Goal: Navigation & Orientation: Find specific page/section

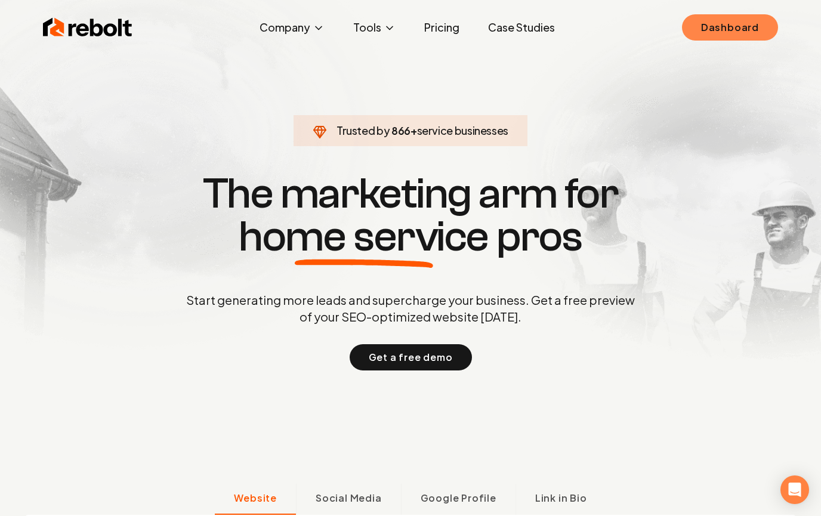
click at [738, 30] on link "Dashboard" at bounding box center [730, 27] width 96 height 26
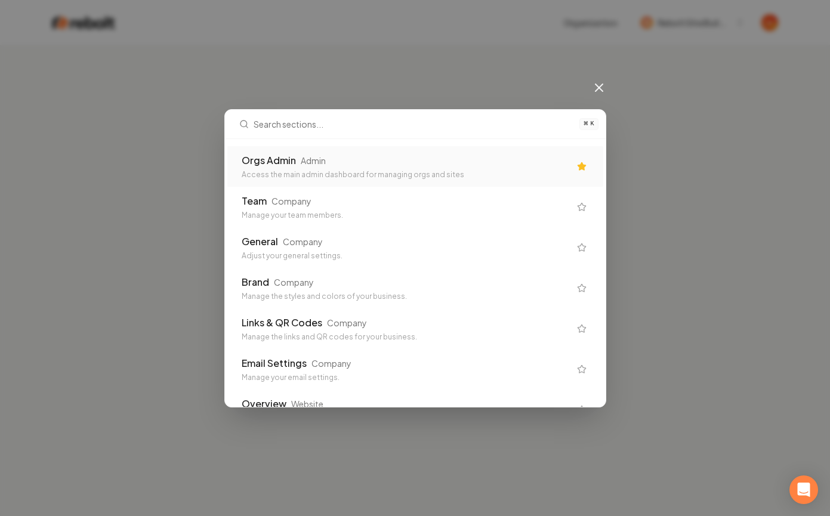
click at [452, 175] on div "Access the main admin dashboard for managing orgs and sites" at bounding box center [406, 175] width 328 height 10
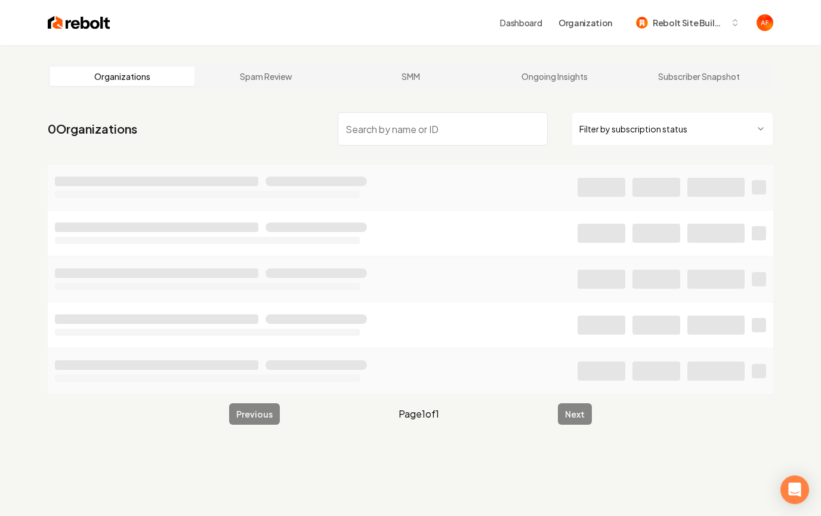
click at [387, 133] on input "search" at bounding box center [443, 128] width 210 height 33
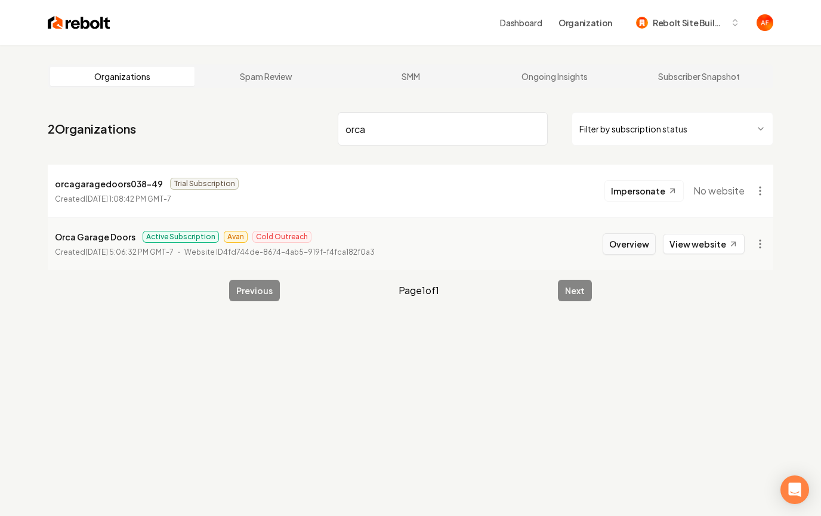
type input "orca"
click at [610, 249] on button "Overview" at bounding box center [628, 243] width 53 height 21
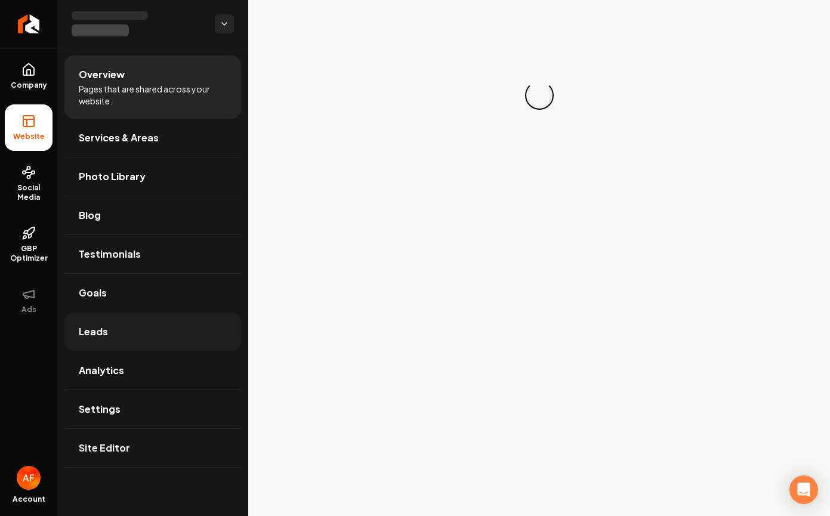
click at [118, 317] on link "Leads" at bounding box center [152, 332] width 177 height 38
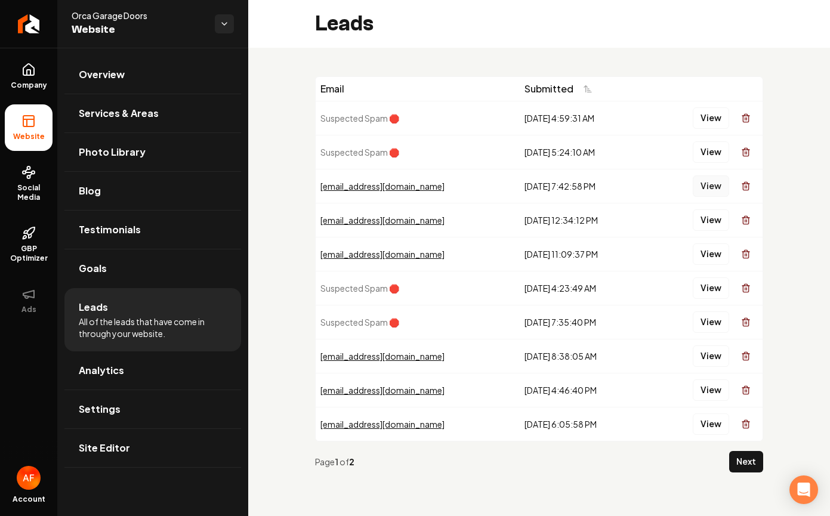
click at [703, 188] on button "View" at bounding box center [711, 185] width 36 height 21
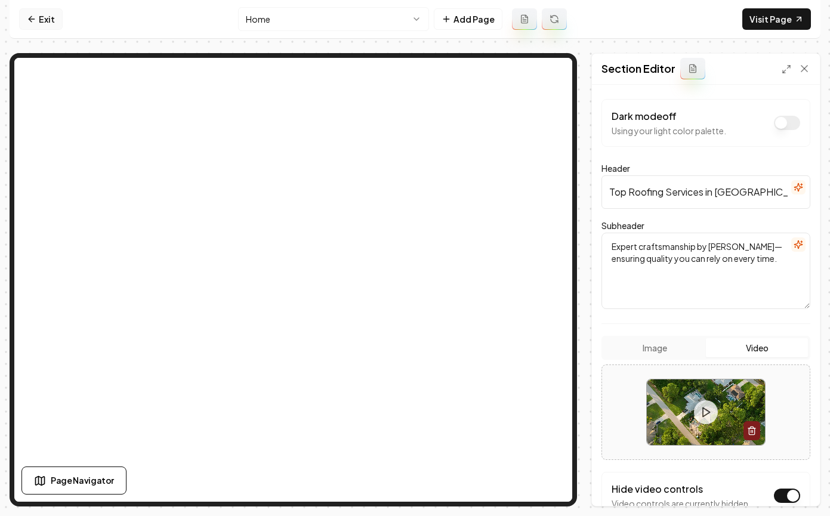
click at [51, 26] on link "Exit" at bounding box center [41, 18] width 44 height 21
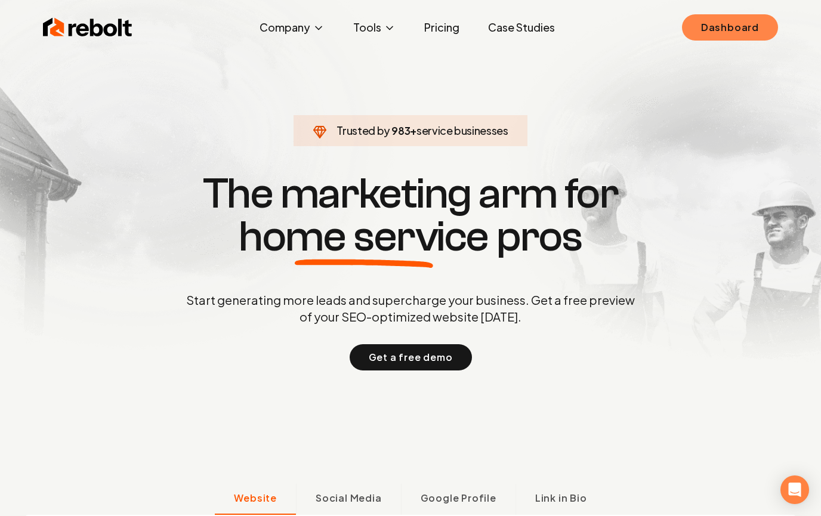
click at [735, 26] on link "Dashboard" at bounding box center [730, 27] width 96 height 26
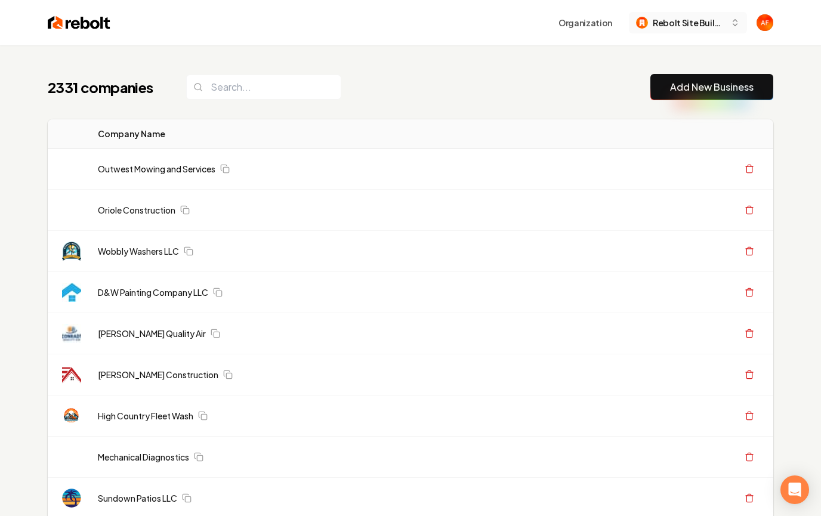
click at [678, 28] on span "Rebolt Site Builder" at bounding box center [689, 23] width 73 height 13
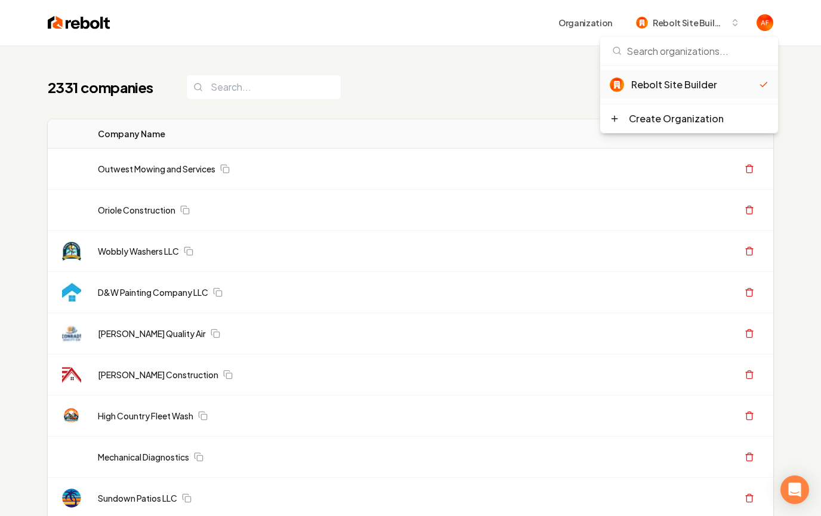
click at [472, 91] on div "2331 companies Add New Business" at bounding box center [410, 87] width 725 height 26
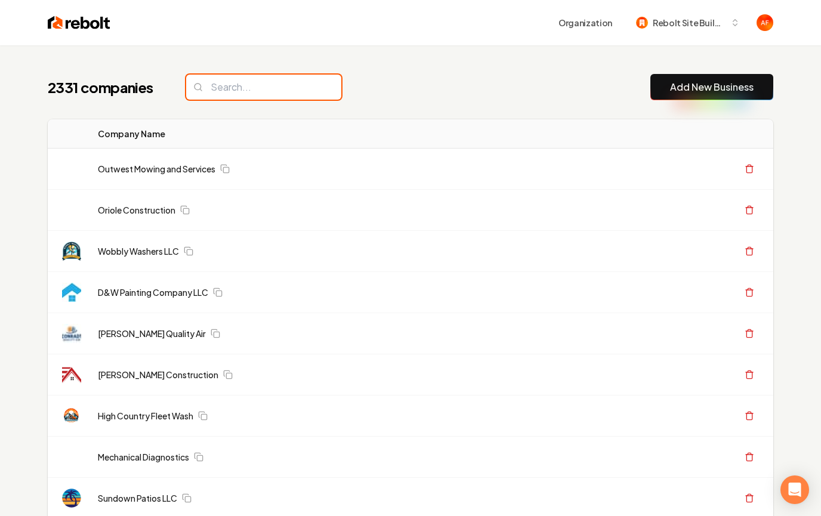
click at [250, 82] on input "search" at bounding box center [263, 87] width 155 height 25
click at [276, 90] on input "search" at bounding box center [263, 87] width 155 height 25
click at [395, 79] on div "2331 companies Add New Business" at bounding box center [410, 87] width 725 height 26
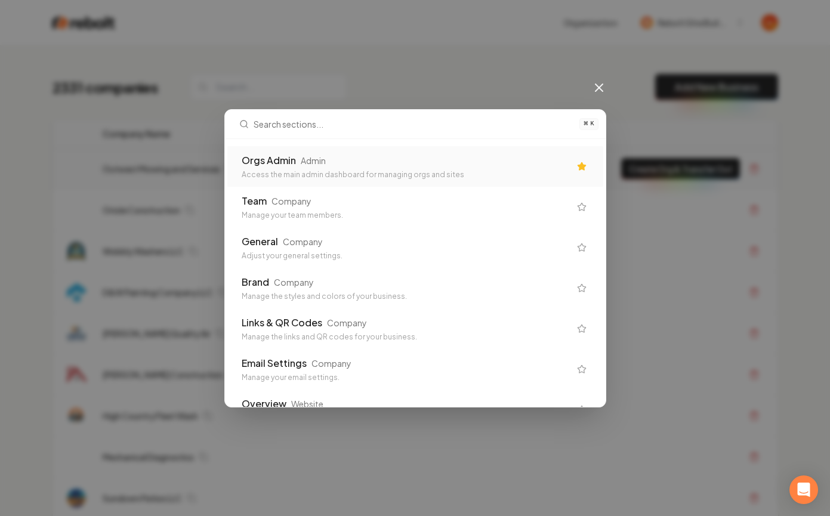
click at [502, 177] on div "Access the main admin dashboard for managing orgs and sites" at bounding box center [406, 175] width 328 height 10
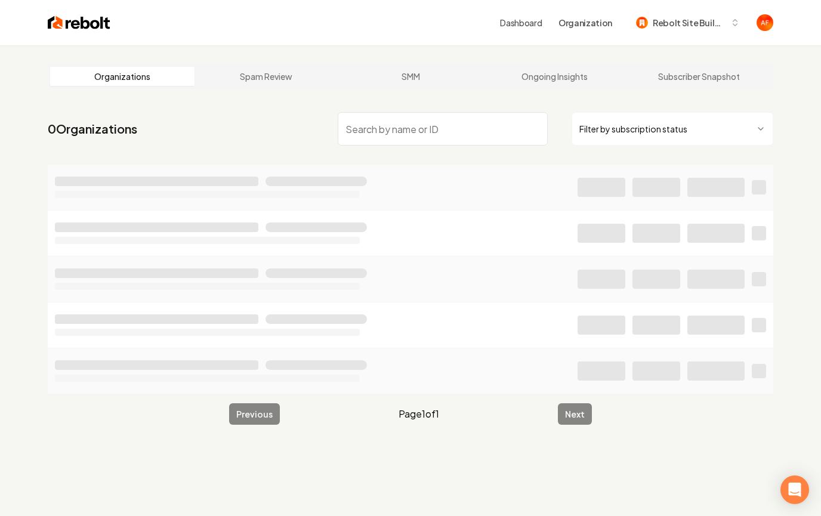
click at [641, 120] on html "Dashboard Organization Rebolt Site Builder Organizations Spam Review SMM Ongoin…" at bounding box center [410, 258] width 821 height 516
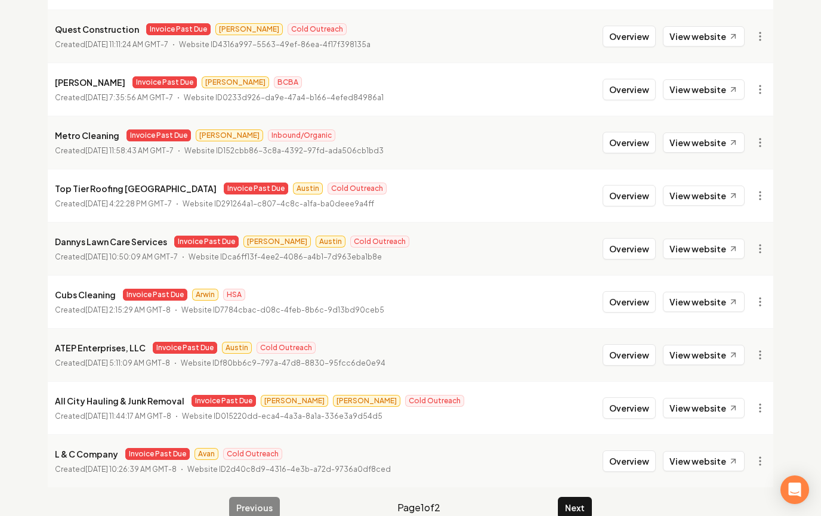
scroll to position [1291, 0]
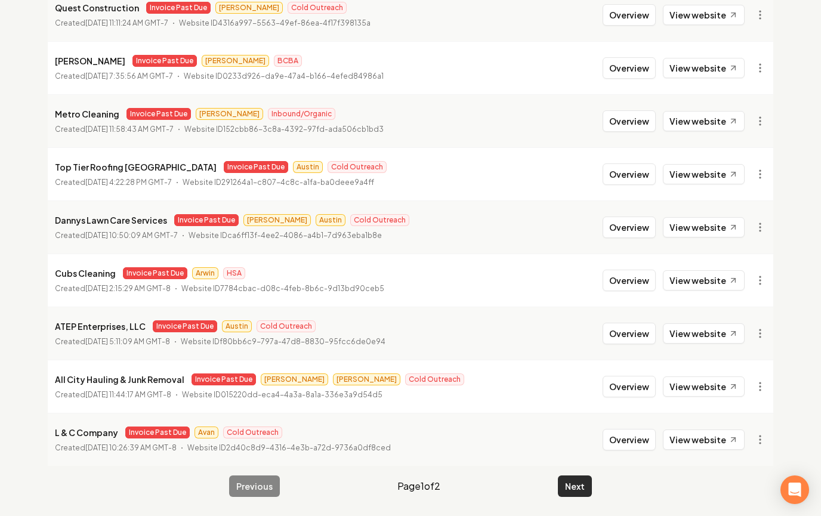
click at [580, 492] on button "Next" at bounding box center [575, 485] width 34 height 21
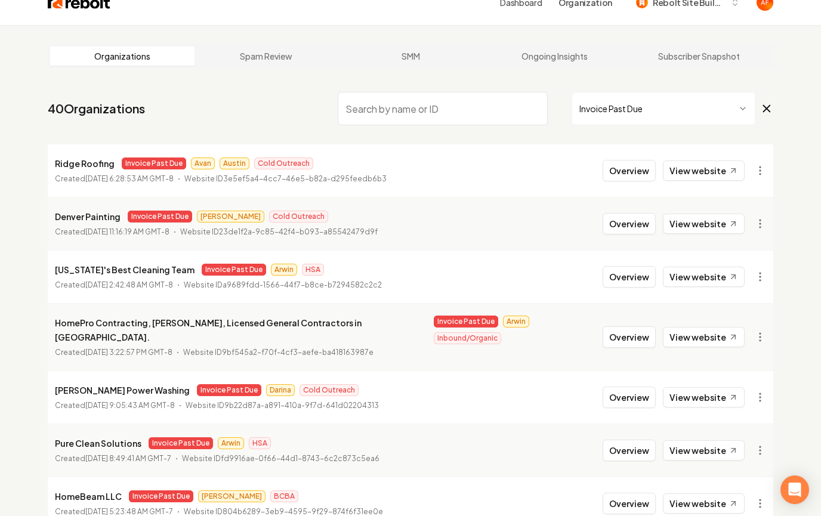
scroll to position [229, 0]
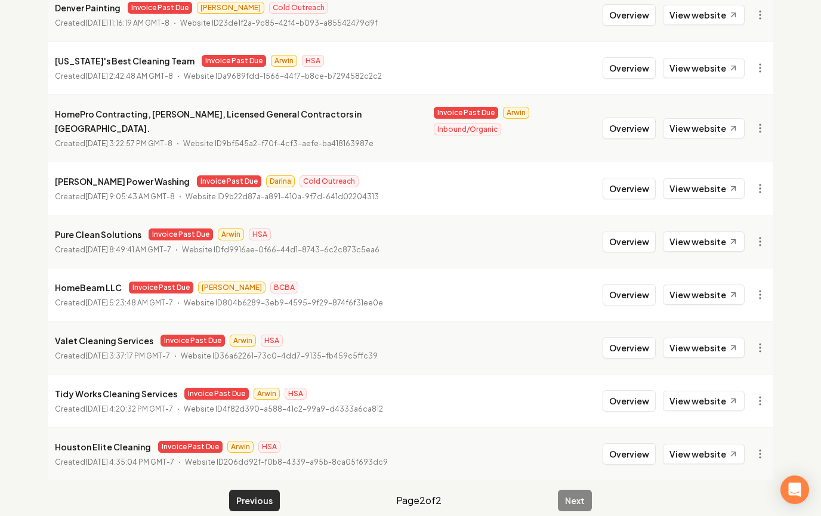
click at [252, 490] on button "Previous" at bounding box center [254, 500] width 51 height 21
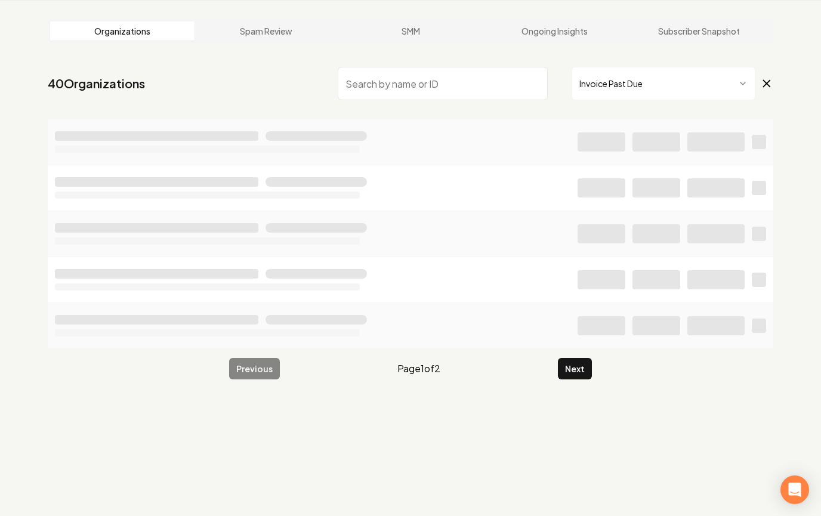
scroll to position [229, 0]
